Goal: Task Accomplishment & Management: Use online tool/utility

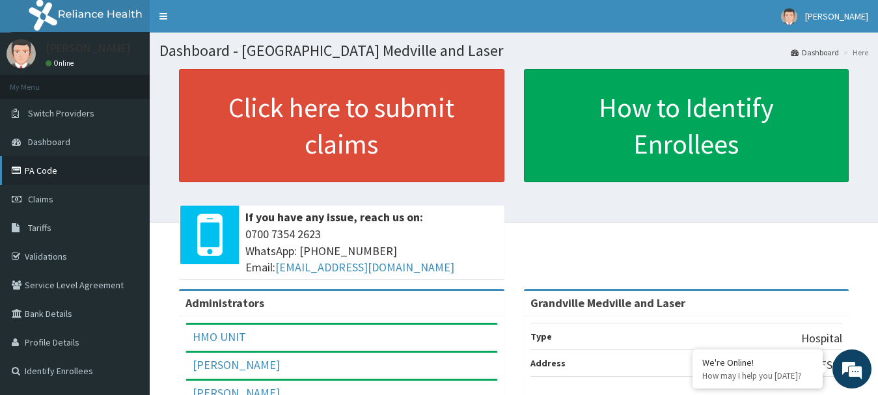
click at [43, 170] on link "PA Code" at bounding box center [75, 170] width 150 height 29
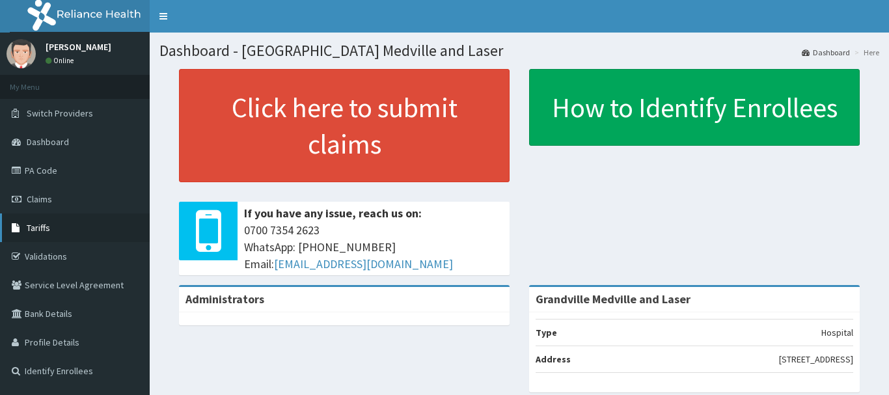
click at [49, 221] on link "Tariffs" at bounding box center [75, 227] width 150 height 29
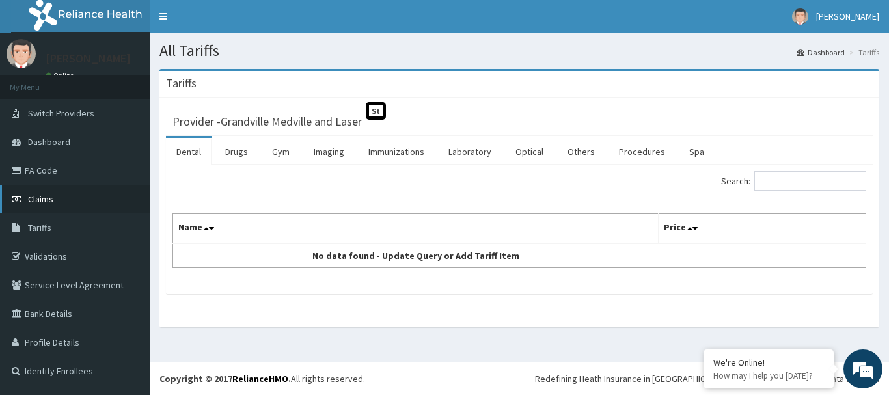
click at [48, 199] on span "Claims" at bounding box center [40, 199] width 25 height 12
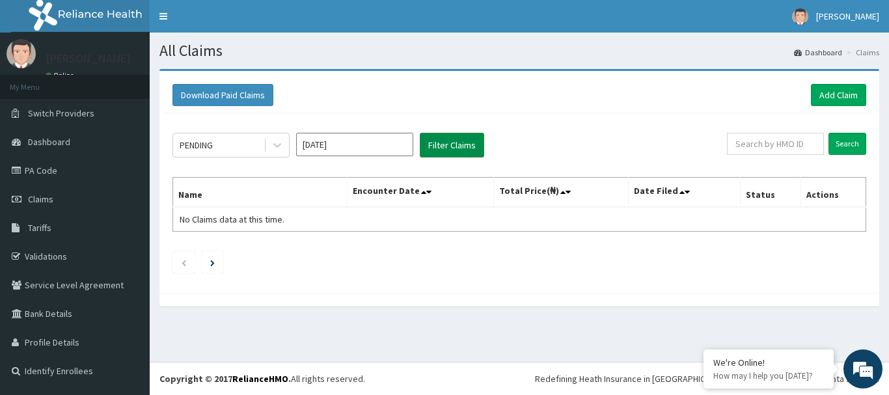
drag, startPoint x: 446, startPoint y: 145, endPoint x: 438, endPoint y: 144, distance: 7.9
click at [446, 144] on button "Filter Claims" at bounding box center [452, 145] width 64 height 25
click at [351, 152] on input "Sep 2025" at bounding box center [354, 144] width 117 height 23
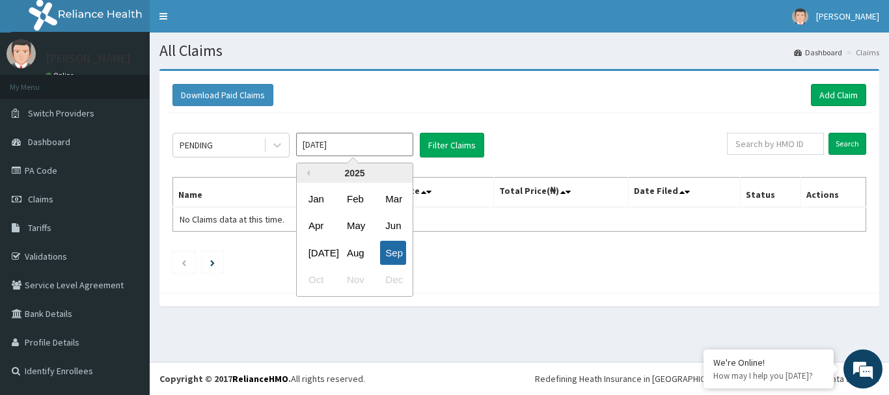
click at [395, 255] on div "Sep" at bounding box center [393, 253] width 26 height 24
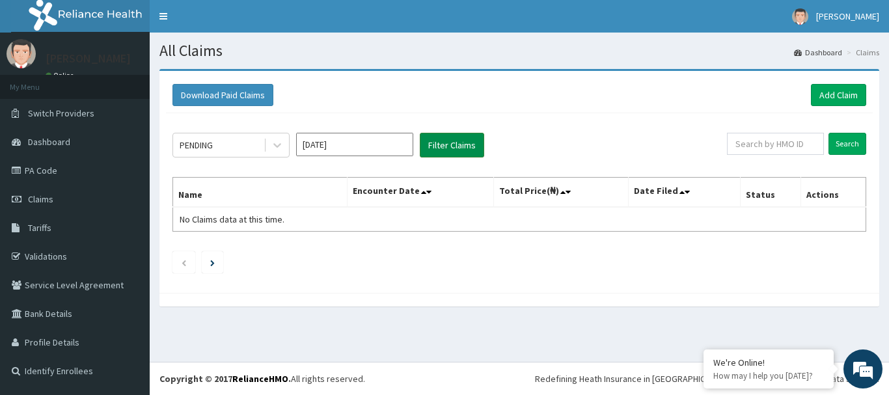
click at [456, 139] on button "Filter Claims" at bounding box center [452, 145] width 64 height 25
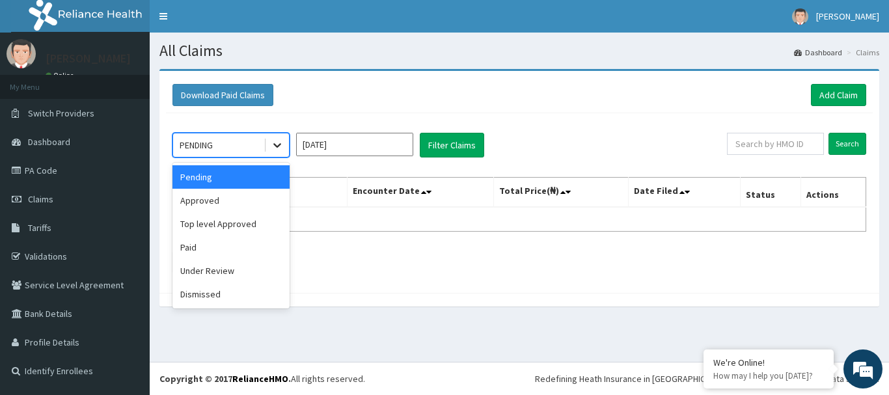
click at [272, 146] on icon at bounding box center [277, 145] width 13 height 13
drag, startPoint x: 227, startPoint y: 206, endPoint x: 355, endPoint y: 147, distance: 140.4
click at [228, 203] on div "Approved" at bounding box center [230, 200] width 117 height 23
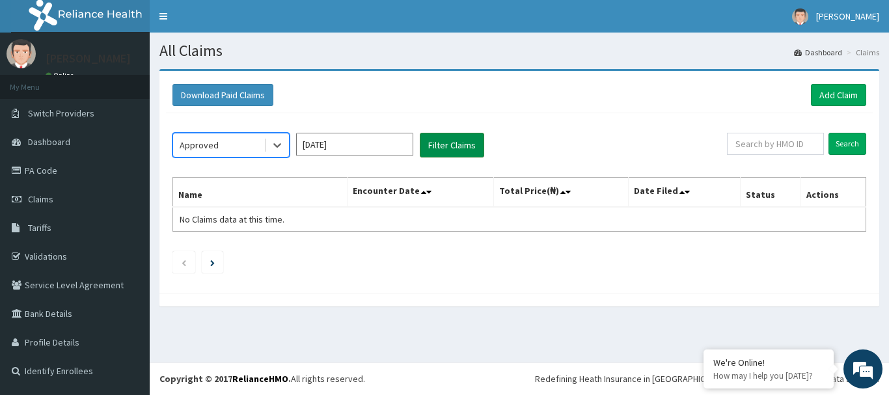
click at [439, 136] on button "Filter Claims" at bounding box center [452, 145] width 64 height 25
click at [437, 141] on button "Filter Claims" at bounding box center [452, 145] width 64 height 25
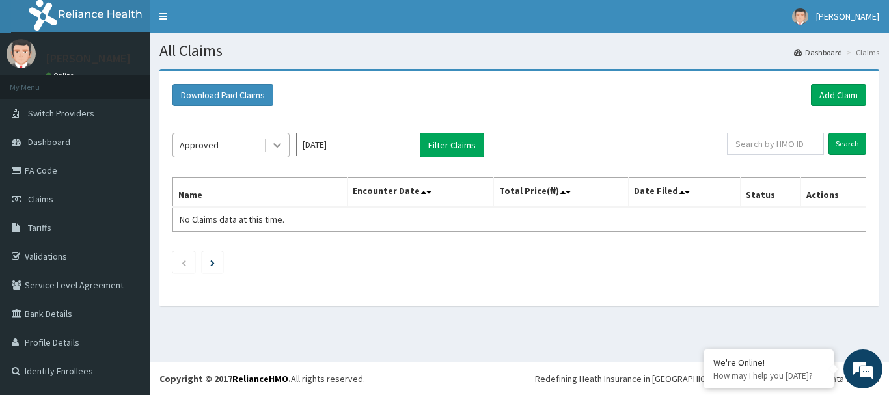
click at [273, 147] on icon at bounding box center [277, 145] width 13 height 13
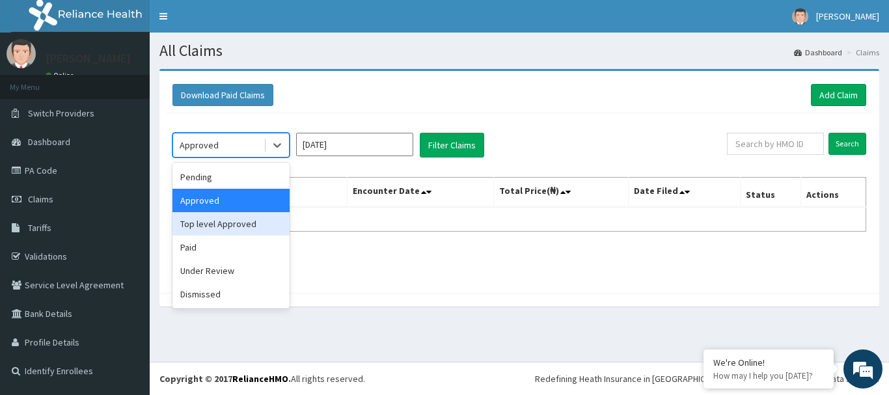
click at [244, 225] on div "Top level Approved" at bounding box center [230, 223] width 117 height 23
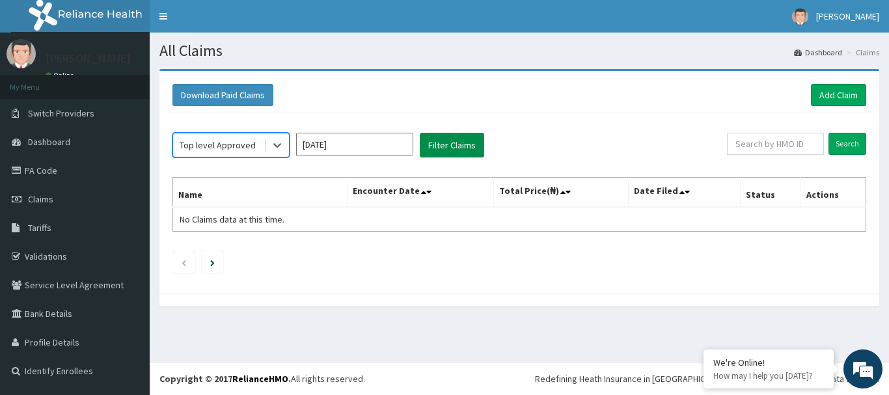
click at [474, 143] on button "Filter Claims" at bounding box center [452, 145] width 64 height 25
click at [459, 144] on button "Filter Claims" at bounding box center [452, 145] width 64 height 25
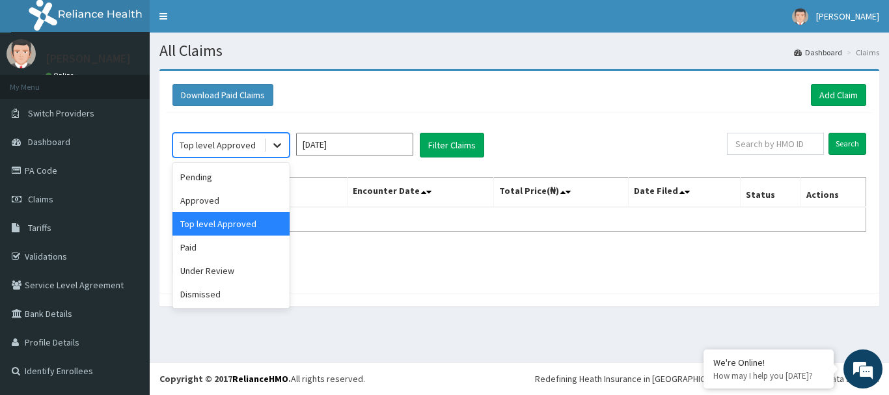
click at [274, 143] on icon at bounding box center [277, 145] width 13 height 13
click at [251, 246] on div "Paid" at bounding box center [230, 247] width 117 height 23
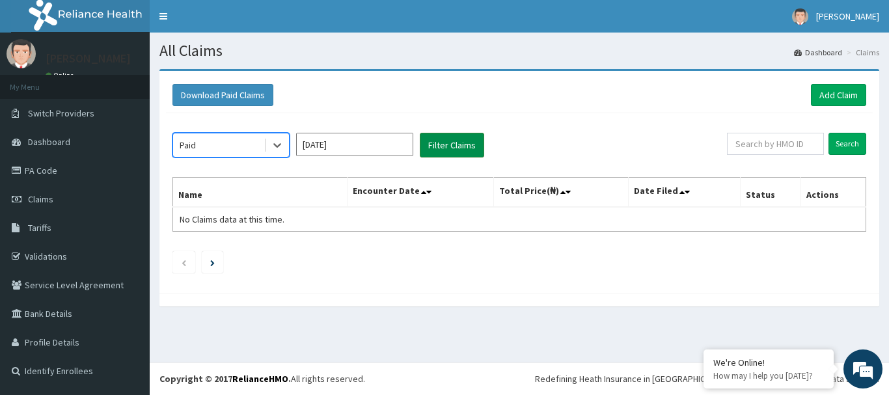
click at [454, 146] on button "Filter Claims" at bounding box center [452, 145] width 64 height 25
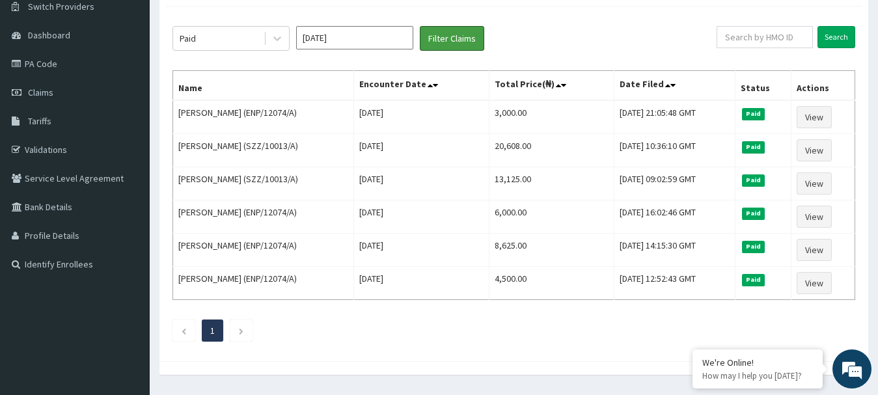
scroll to position [108, 0]
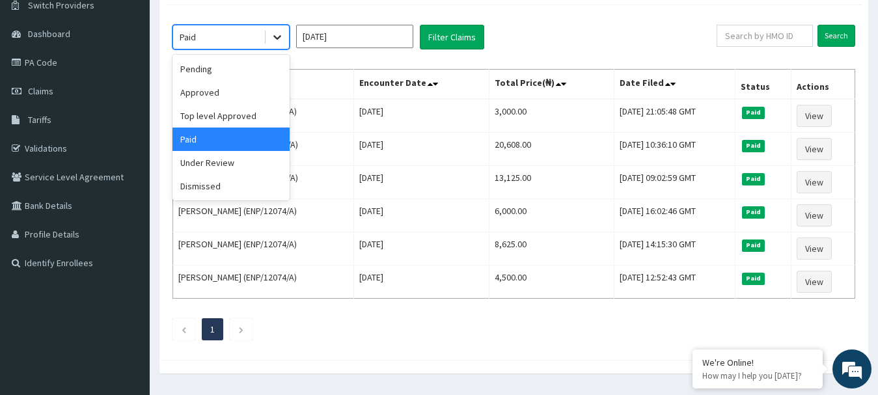
click at [275, 36] on icon at bounding box center [277, 38] width 8 height 5
click at [206, 163] on div "Under Review" at bounding box center [230, 162] width 117 height 23
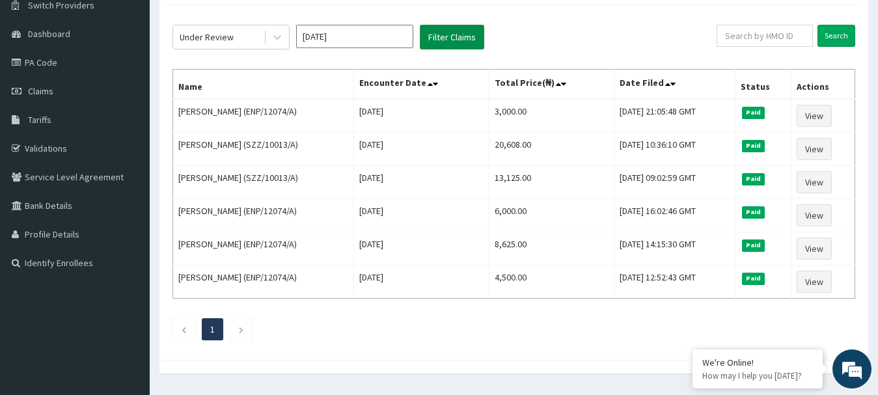
click at [445, 35] on button "Filter Claims" at bounding box center [452, 37] width 64 height 25
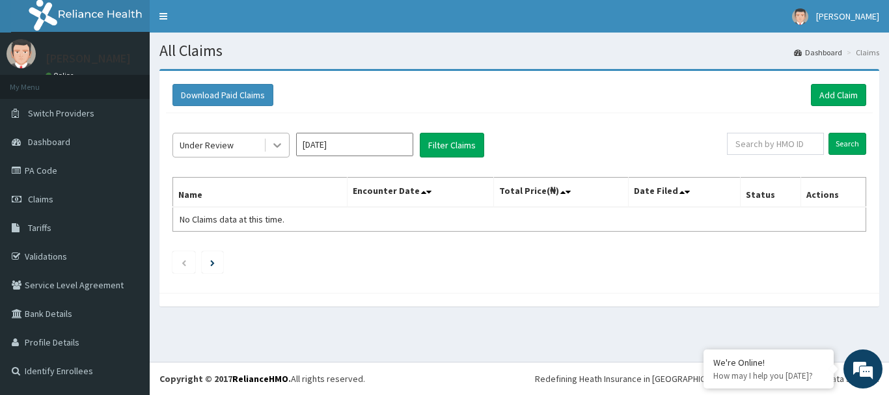
click at [276, 146] on icon at bounding box center [277, 145] width 13 height 13
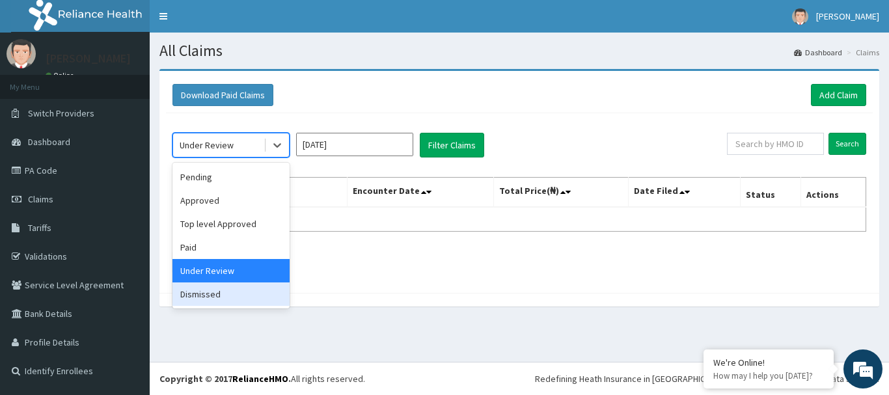
click at [238, 292] on div "Dismissed" at bounding box center [230, 293] width 117 height 23
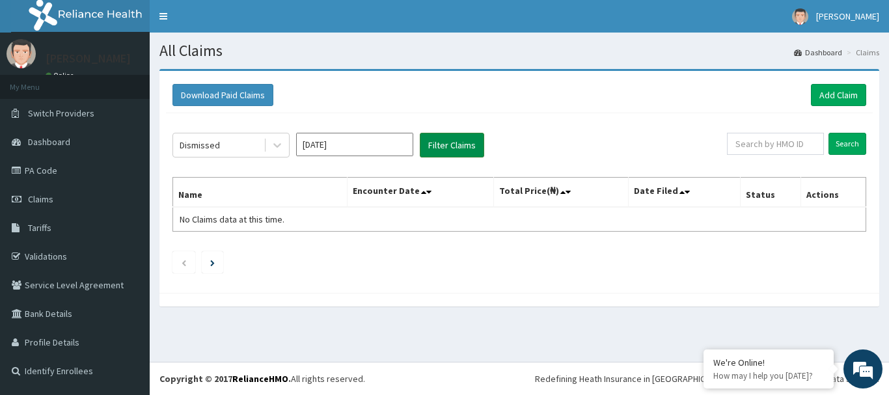
click at [469, 141] on button "Filter Claims" at bounding box center [452, 145] width 64 height 25
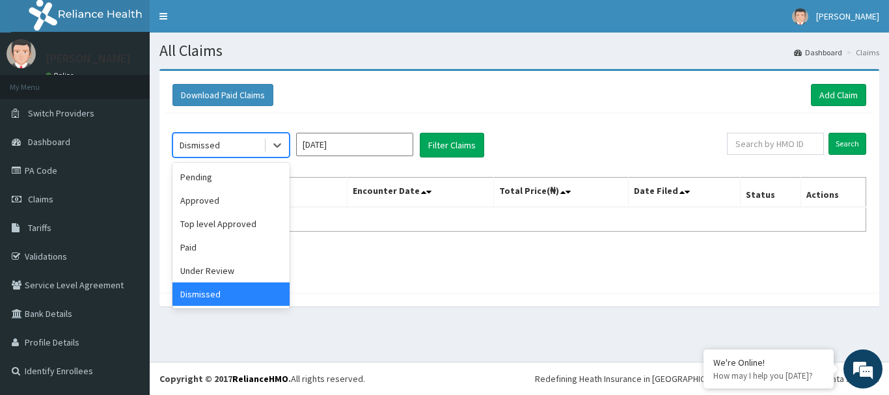
click at [243, 152] on div "Dismissed" at bounding box center [218, 145] width 90 height 21
click at [224, 269] on div "Under Review" at bounding box center [230, 270] width 117 height 23
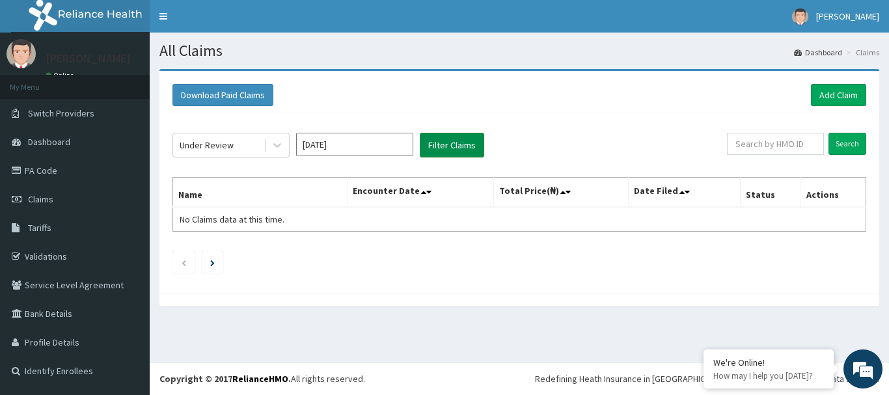
click at [448, 139] on button "Filter Claims" at bounding box center [452, 145] width 64 height 25
click at [279, 136] on div at bounding box center [277, 144] width 23 height 23
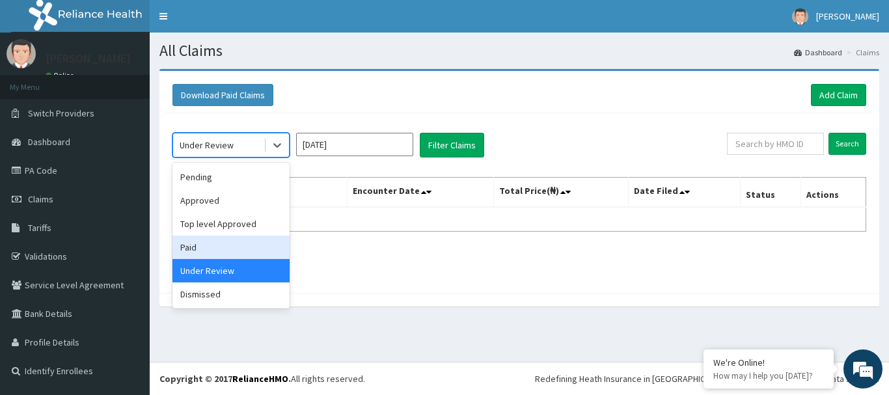
click at [240, 248] on div "Paid" at bounding box center [230, 247] width 117 height 23
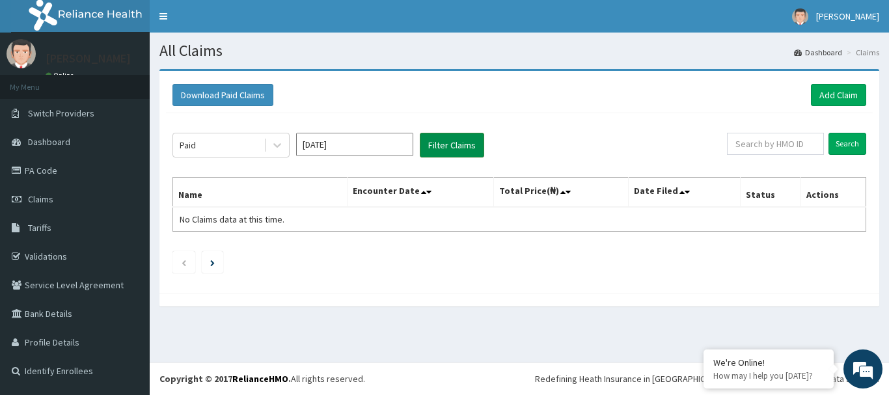
click at [445, 139] on button "Filter Claims" at bounding box center [452, 145] width 64 height 25
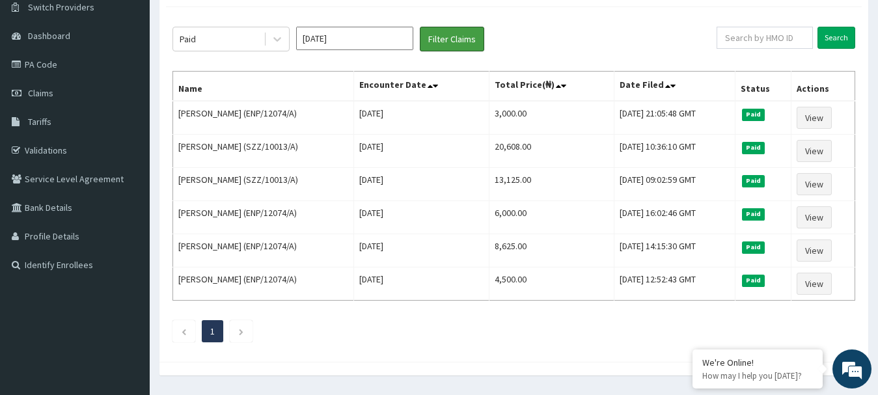
scroll to position [77, 0]
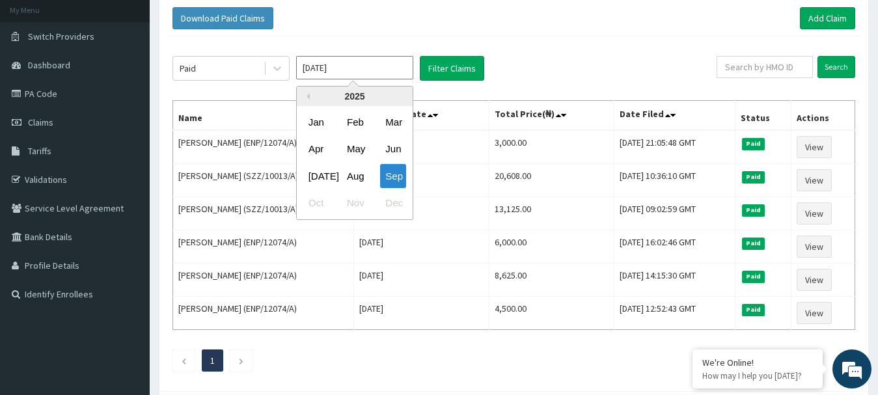
click at [366, 68] on input "Sep 2025" at bounding box center [354, 67] width 117 height 23
click at [359, 178] on div "Aug" at bounding box center [355, 176] width 26 height 24
type input "Aug 2025"
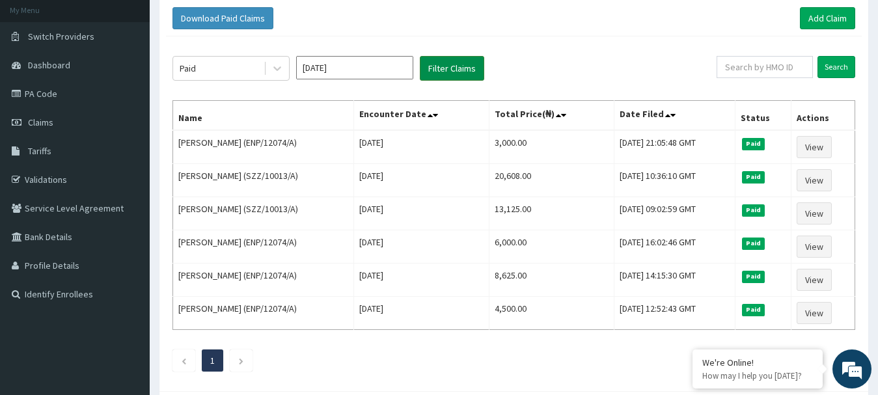
click at [448, 64] on button "Filter Claims" at bounding box center [452, 68] width 64 height 25
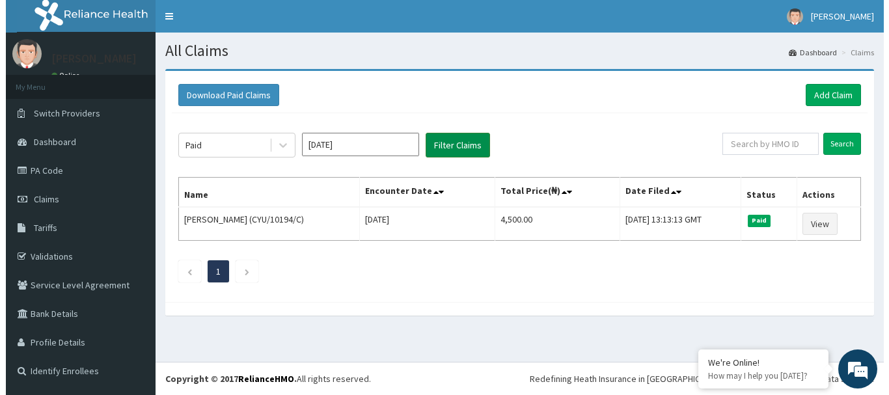
scroll to position [0, 0]
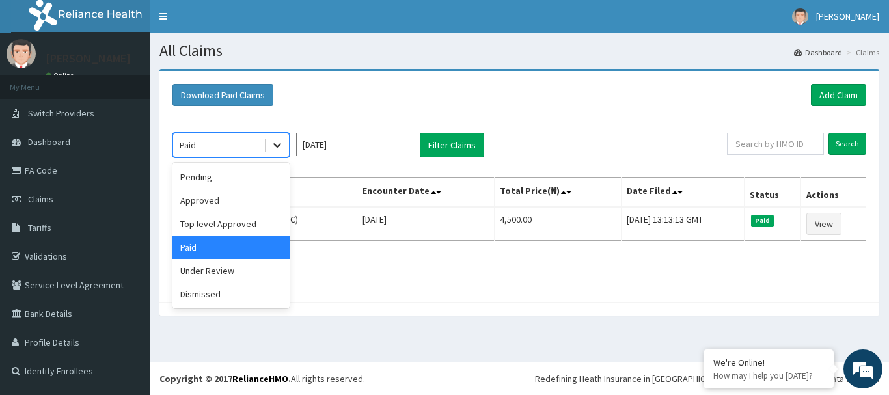
click at [275, 143] on icon at bounding box center [277, 145] width 13 height 13
click at [228, 270] on div "Under Review" at bounding box center [230, 270] width 117 height 23
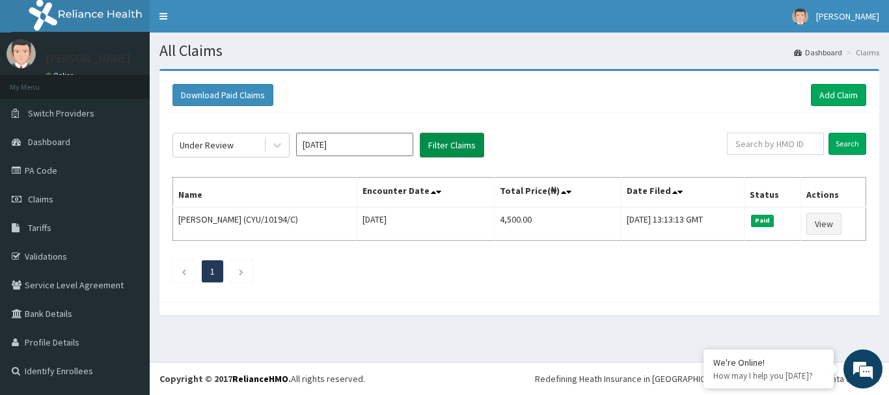
click at [446, 138] on button "Filter Claims" at bounding box center [452, 145] width 64 height 25
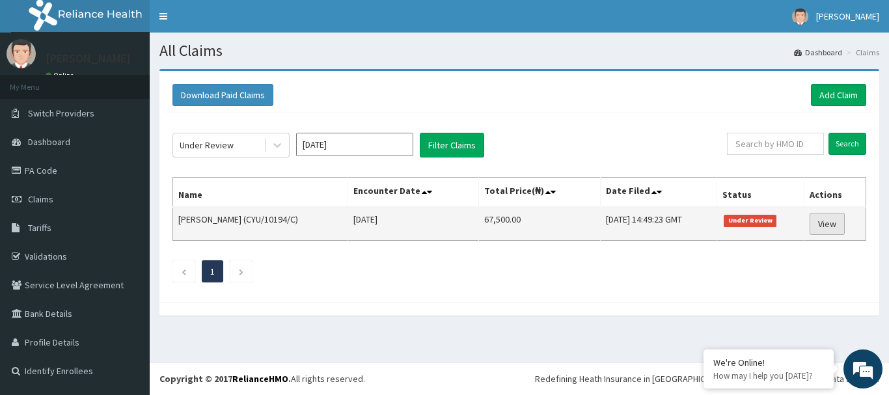
click at [834, 224] on link "View" at bounding box center [827, 224] width 35 height 22
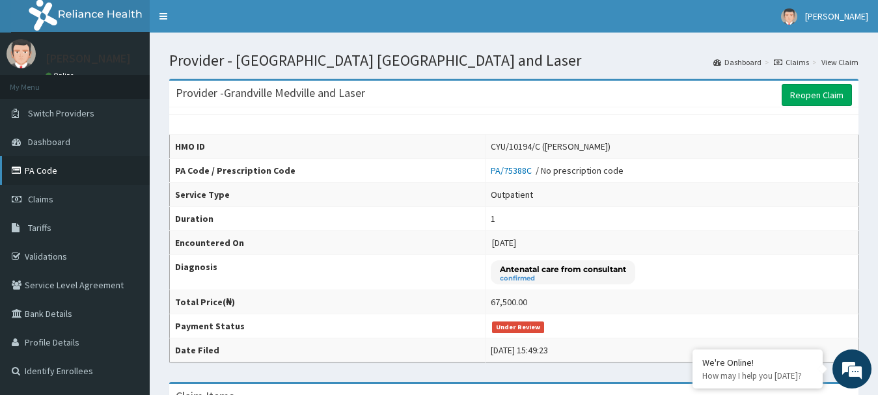
click at [54, 168] on link "PA Code" at bounding box center [75, 170] width 150 height 29
